Goal: Transaction & Acquisition: Purchase product/service

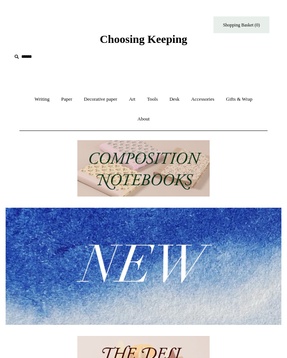
click at [60, 98] on link "Paper +" at bounding box center [67, 100] width 22 height 20
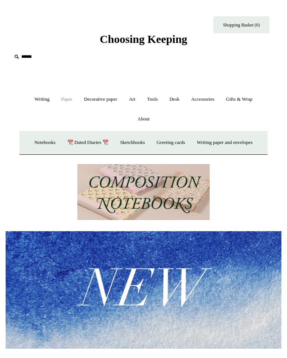
click at [172, 141] on link "Greeting cards +" at bounding box center [170, 143] width 39 height 20
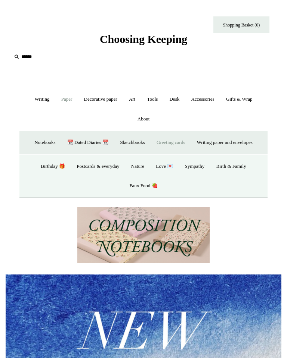
click at [94, 98] on link "Decorative paper +" at bounding box center [101, 100] width 44 height 20
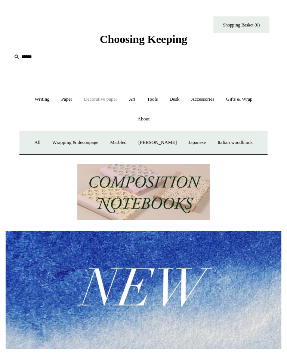
click at [197, 149] on link "Japanese" at bounding box center [197, 143] width 28 height 20
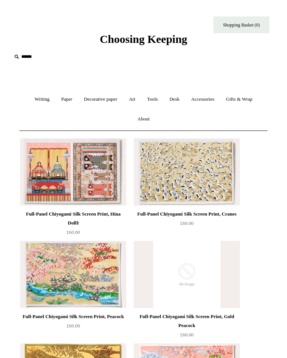
click at [178, 98] on link "Desk +" at bounding box center [174, 100] width 21 height 20
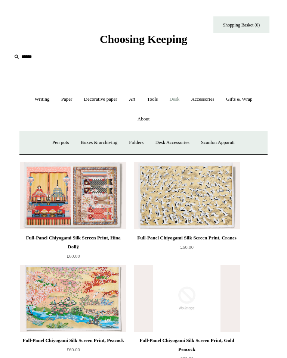
click at [170, 140] on link "Desk Accessories" at bounding box center [172, 143] width 44 height 20
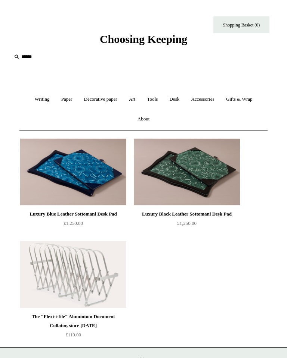
click at [76, 271] on img at bounding box center [73, 274] width 106 height 67
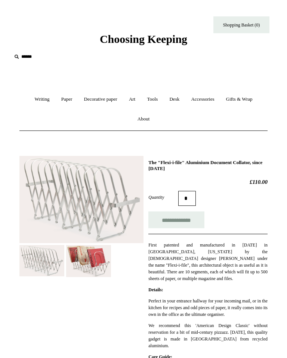
click at [88, 259] on img at bounding box center [88, 261] width 45 height 32
